Goal: Entertainment & Leisure: Consume media (video, audio)

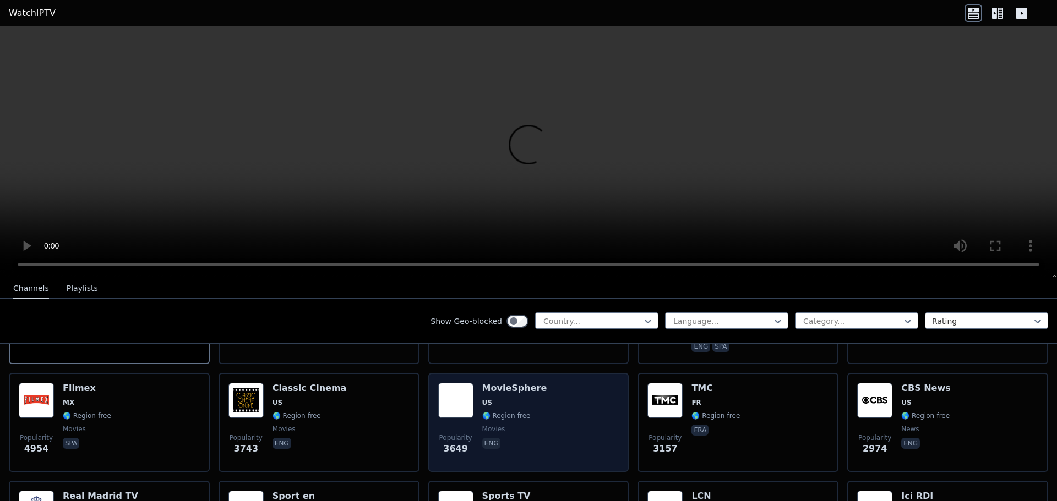
scroll to position [230, 0]
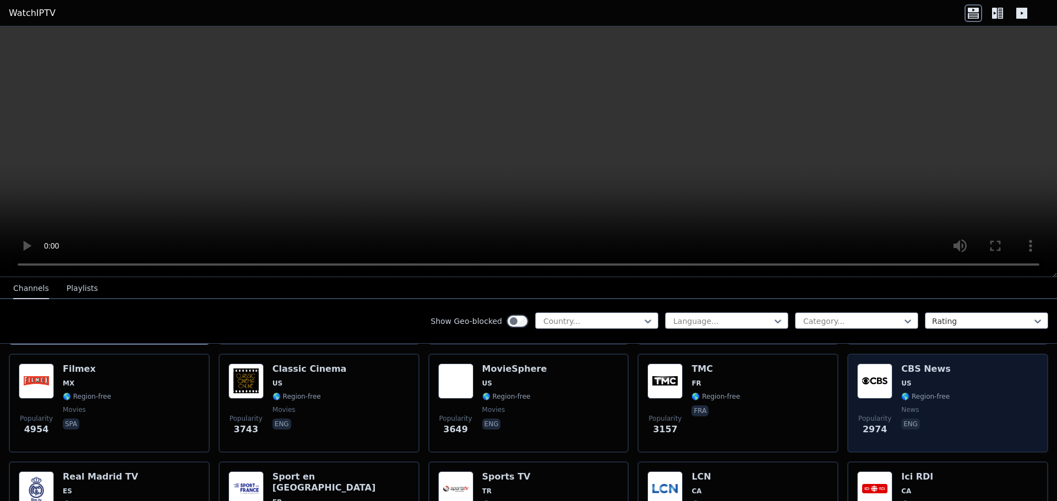
click at [935, 383] on div "CBS News US 🌎 Region-free news eng" at bounding box center [926, 403] width 50 height 79
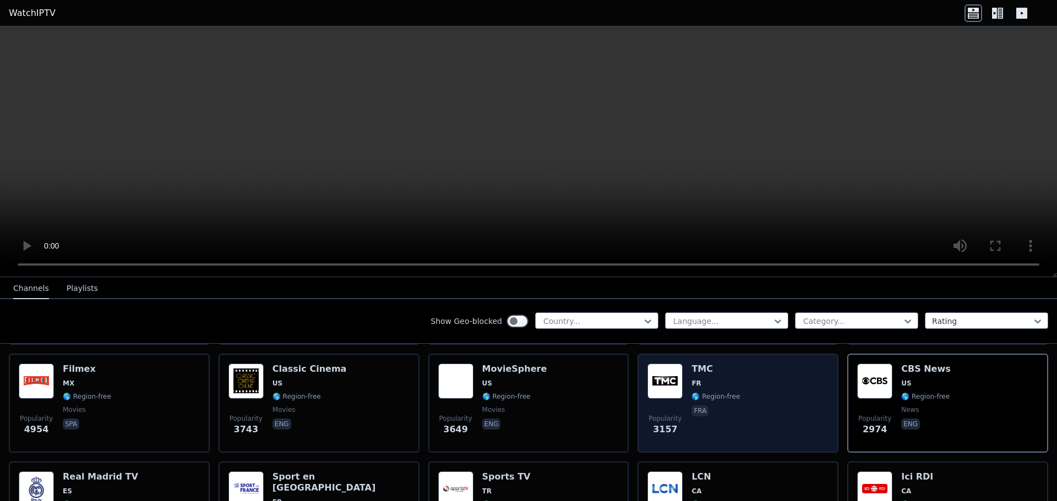
click at [796, 405] on div "Popularity 3157 TMC FR 🌎 Region-free fra" at bounding box center [737, 403] width 181 height 79
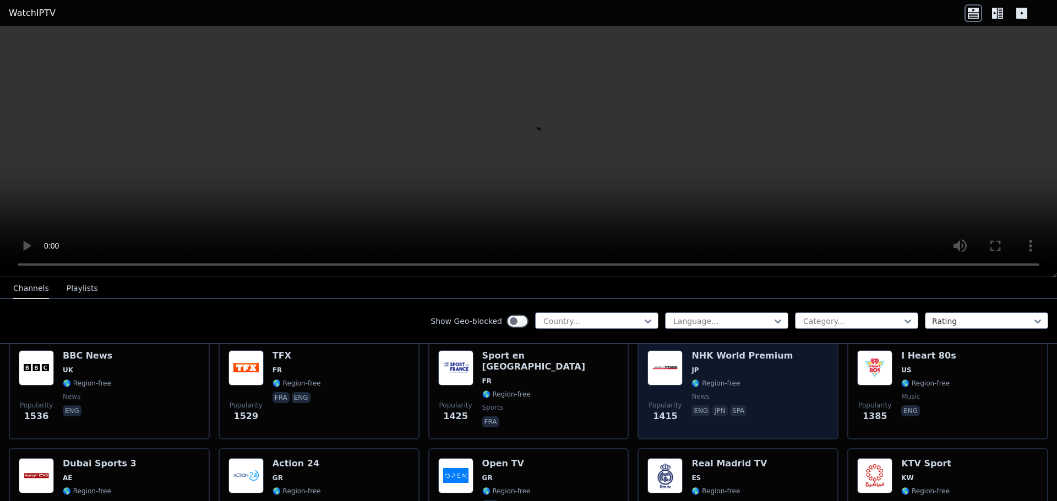
scroll to position [725, 0]
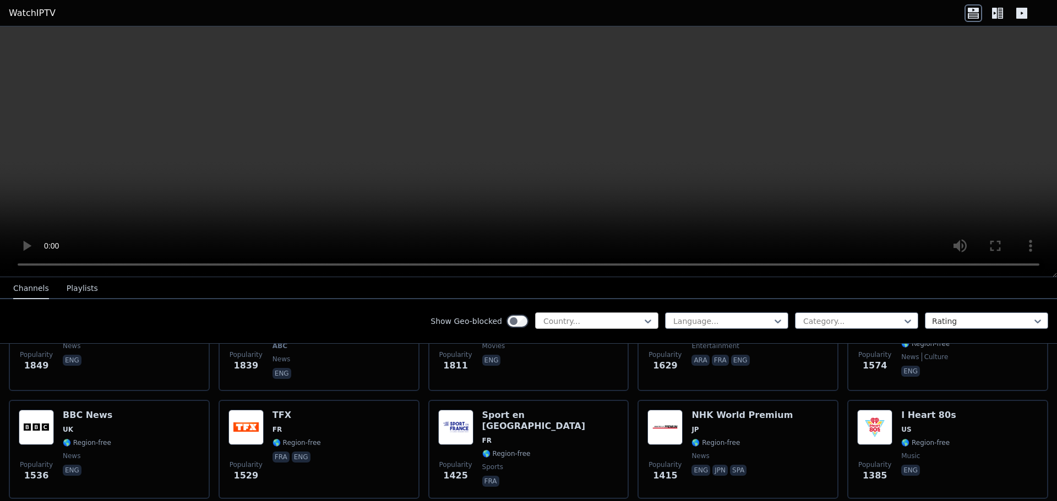
click at [601, 318] on div at bounding box center [592, 321] width 100 height 11
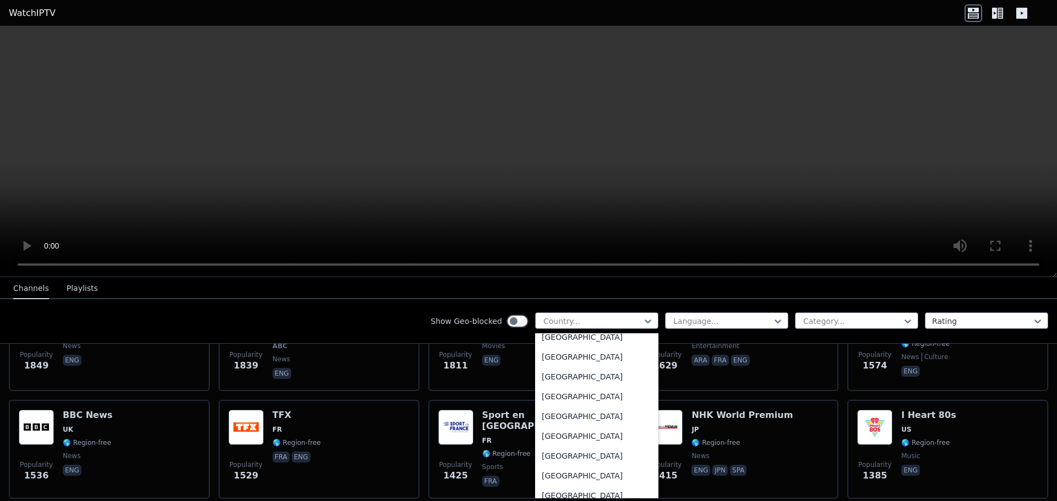
scroll to position [3856, 0]
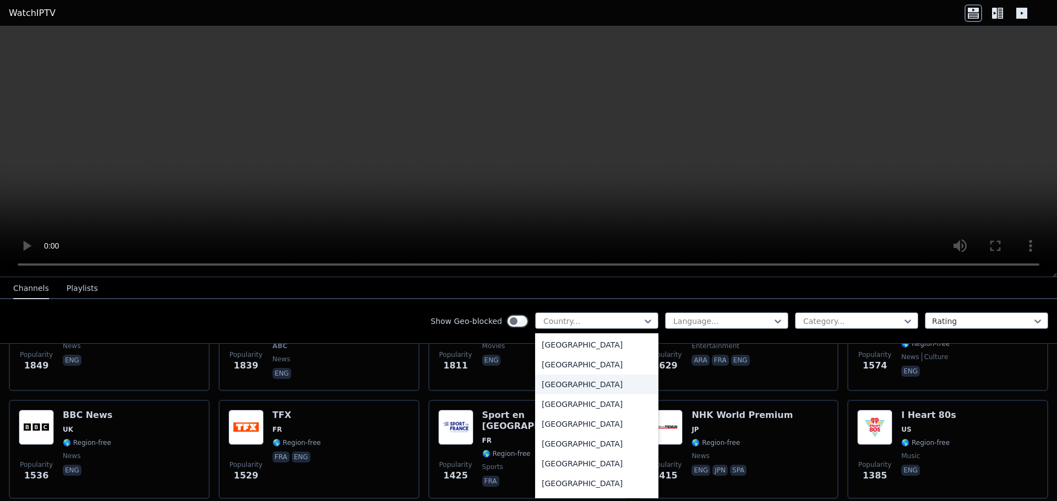
click at [567, 385] on div "[GEOGRAPHIC_DATA]" at bounding box center [596, 385] width 123 height 20
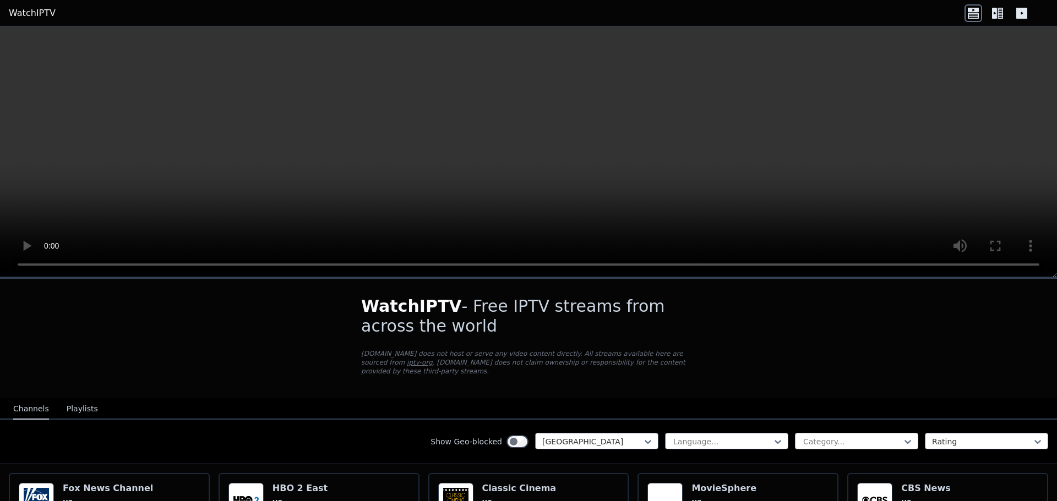
click at [820, 437] on div at bounding box center [852, 442] width 100 height 11
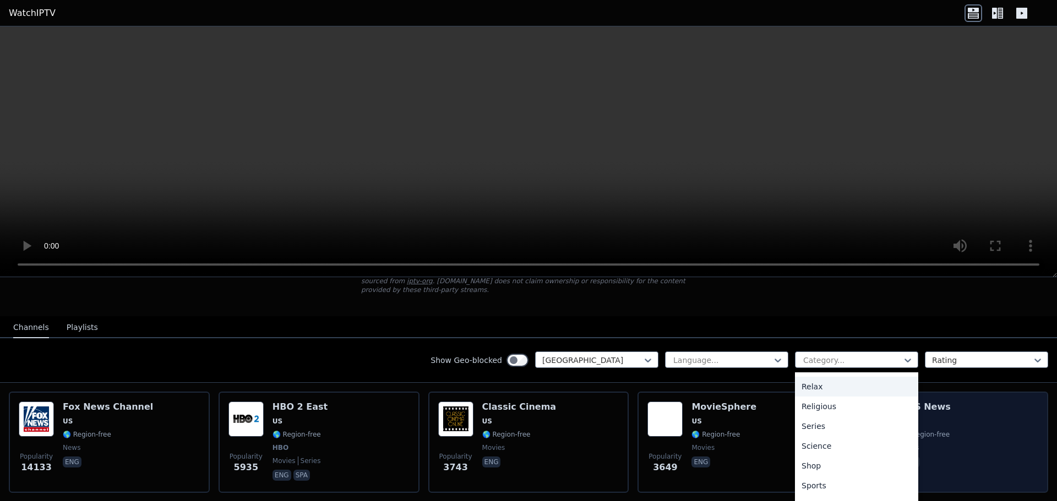
scroll to position [110, 0]
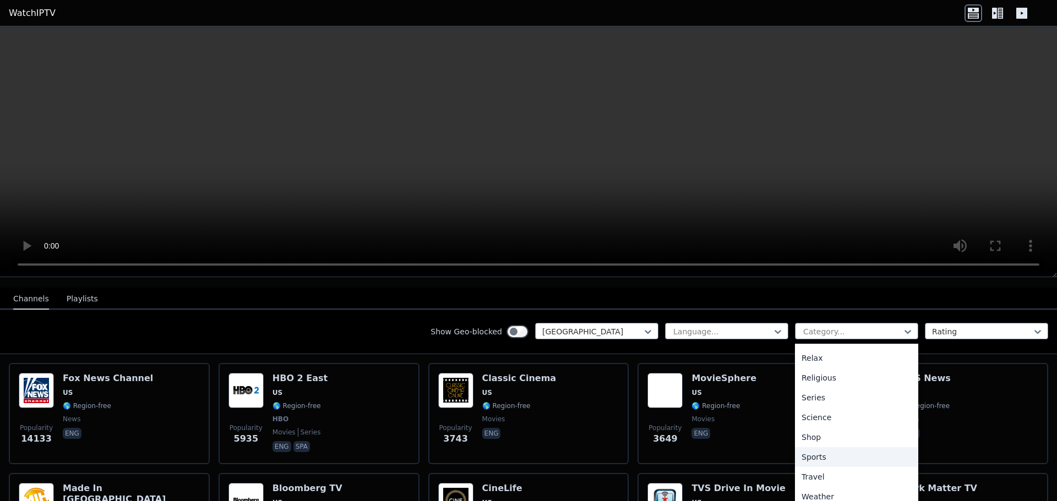
click at [812, 448] on div "Sports" at bounding box center [856, 458] width 123 height 20
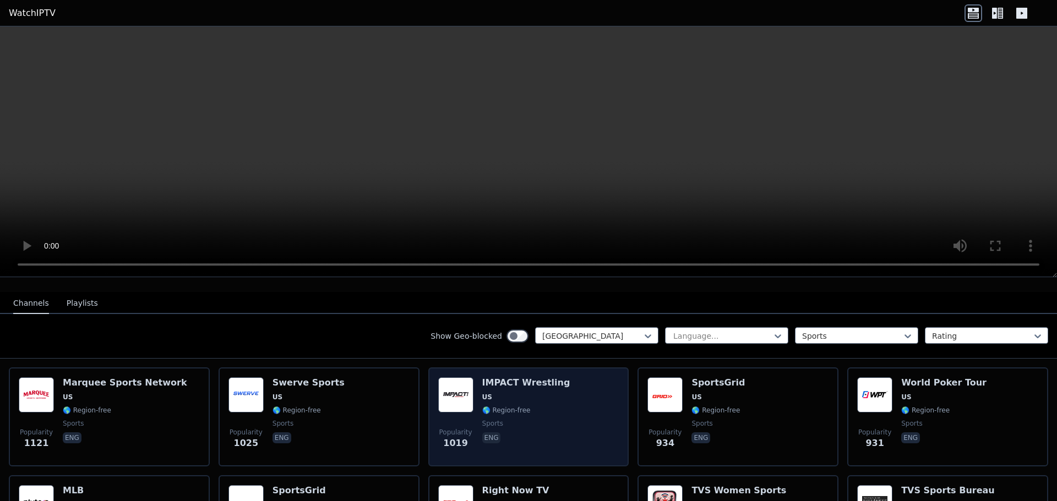
scroll to position [110, 0]
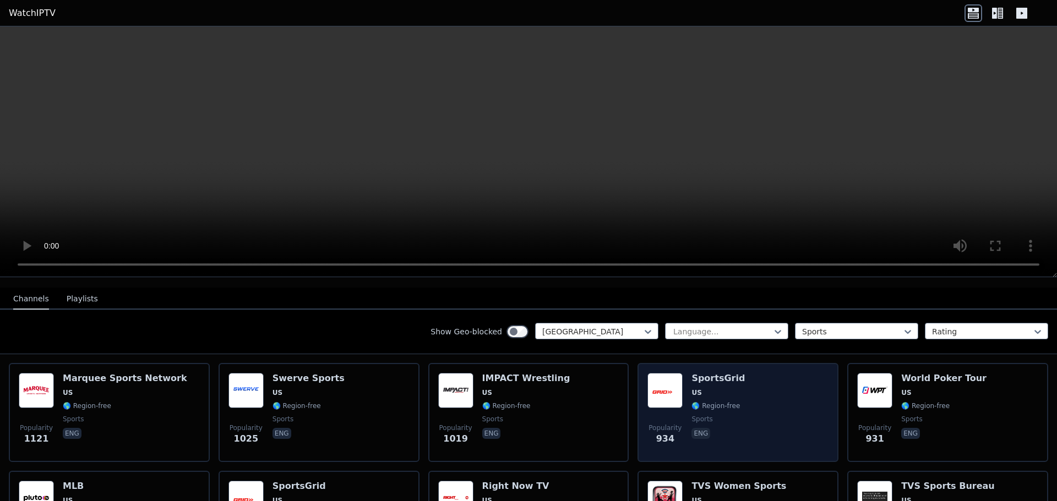
click at [759, 399] on div "Popularity 934 SportsGrid US 🌎 Region-free sports eng" at bounding box center [737, 412] width 181 height 79
